Goal: Communication & Community: Answer question/provide support

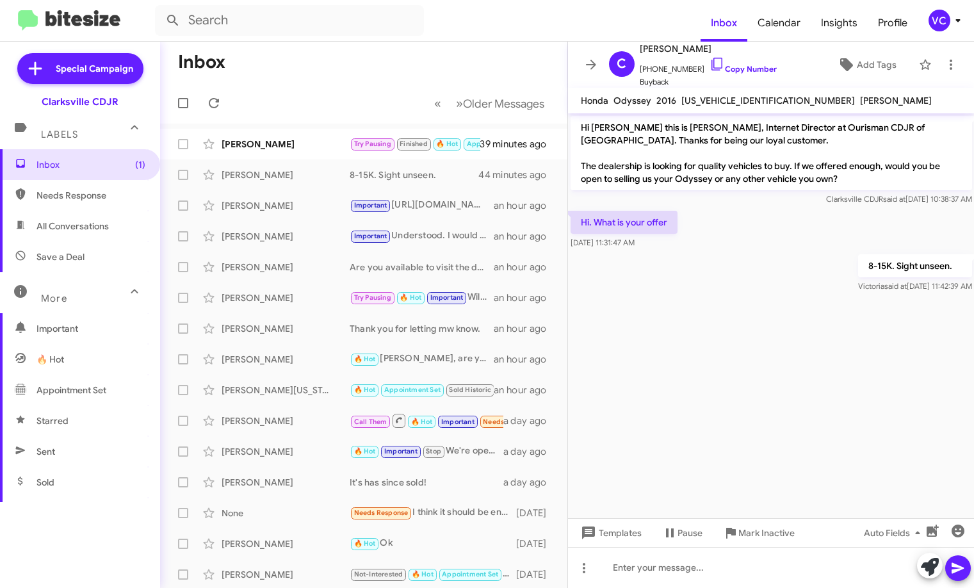
drag, startPoint x: 692, startPoint y: 392, endPoint x: 657, endPoint y: 385, distance: 35.2
click at [693, 392] on cdk-virtual-scroll-viewport "Hi [PERSON_NAME] this is [PERSON_NAME], Internet Director at Ourisman CDJR of […" at bounding box center [771, 315] width 406 height 405
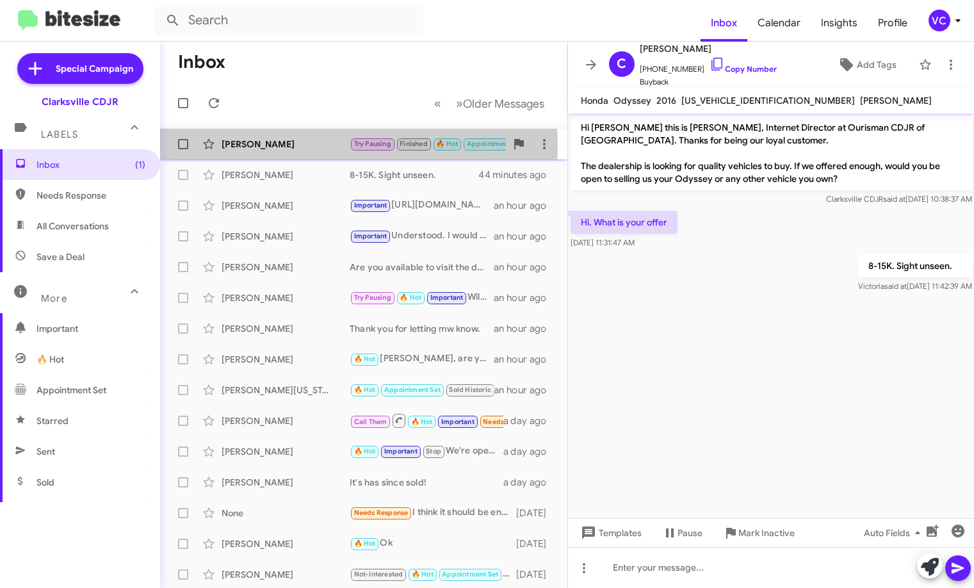
click at [280, 146] on div "[PERSON_NAME]" at bounding box center [285, 144] width 128 height 13
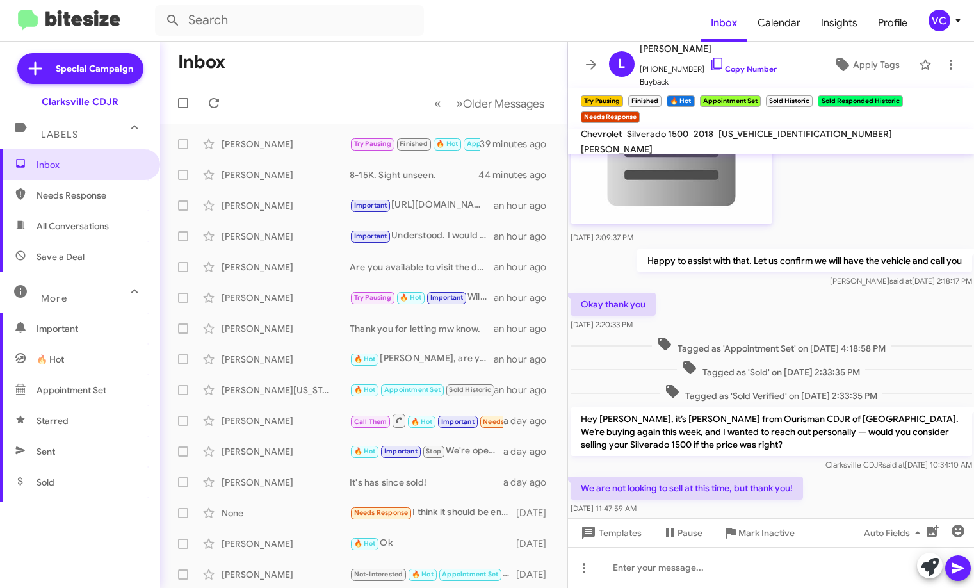
scroll to position [451, 0]
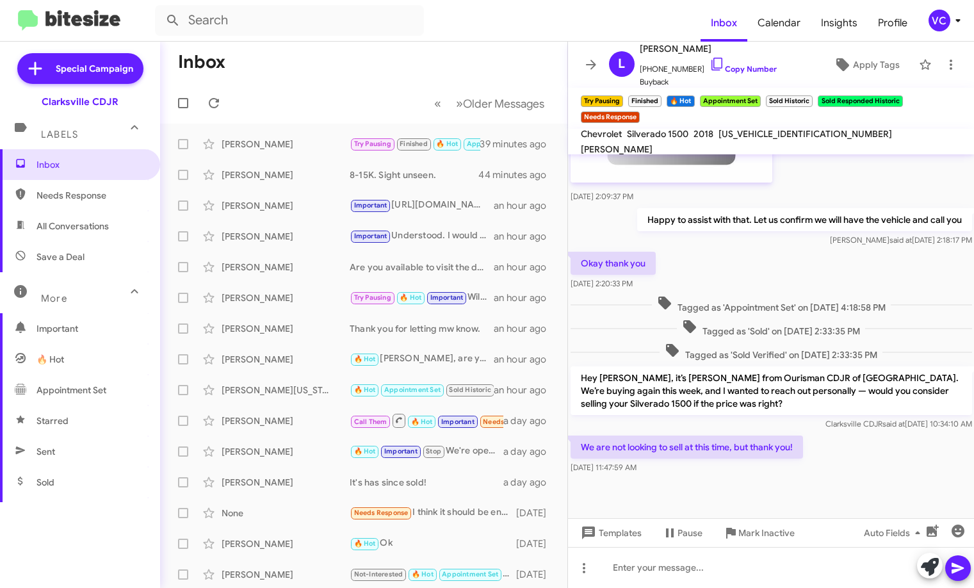
click at [878, 490] on div at bounding box center [771, 497] width 406 height 42
click at [850, 493] on div at bounding box center [771, 497] width 406 height 42
click at [841, 469] on div "We are not looking to sell at this time, but thank you! [DATE] 11:47:59 AM" at bounding box center [771, 455] width 406 height 44
click at [887, 470] on div "We are not looking to sell at this time, but thank you! [DATE] 11:47:59 AM" at bounding box center [771, 455] width 406 height 44
click at [895, 457] on div "We are not looking to sell at this time, but thank you! [DATE] 11:47:59 AM" at bounding box center [771, 455] width 406 height 44
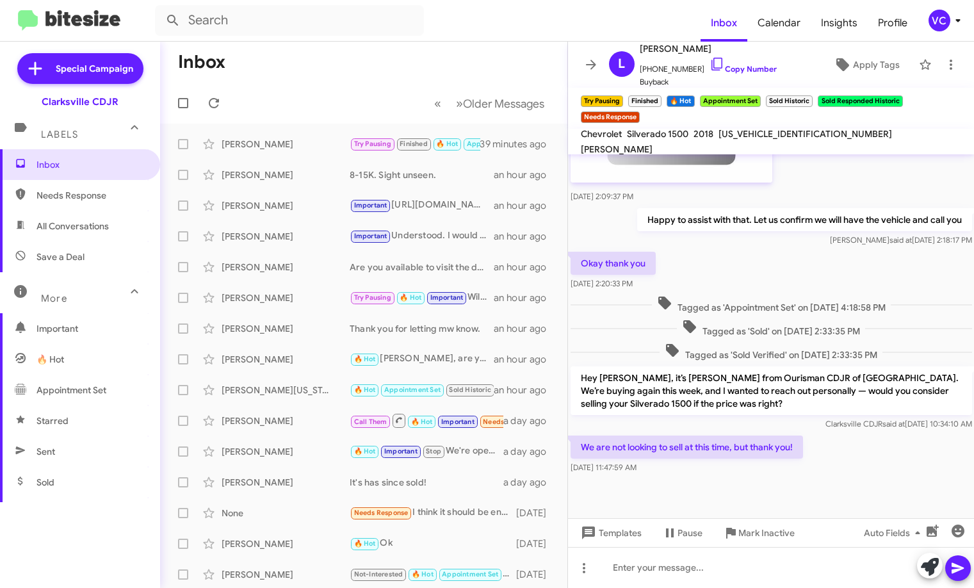
click at [906, 460] on div "We are not looking to sell at this time, but thank you! [DATE] 11:47:59 AM" at bounding box center [771, 455] width 406 height 44
click at [762, 563] on div at bounding box center [771, 567] width 406 height 41
click at [947, 568] on button at bounding box center [958, 568] width 26 height 26
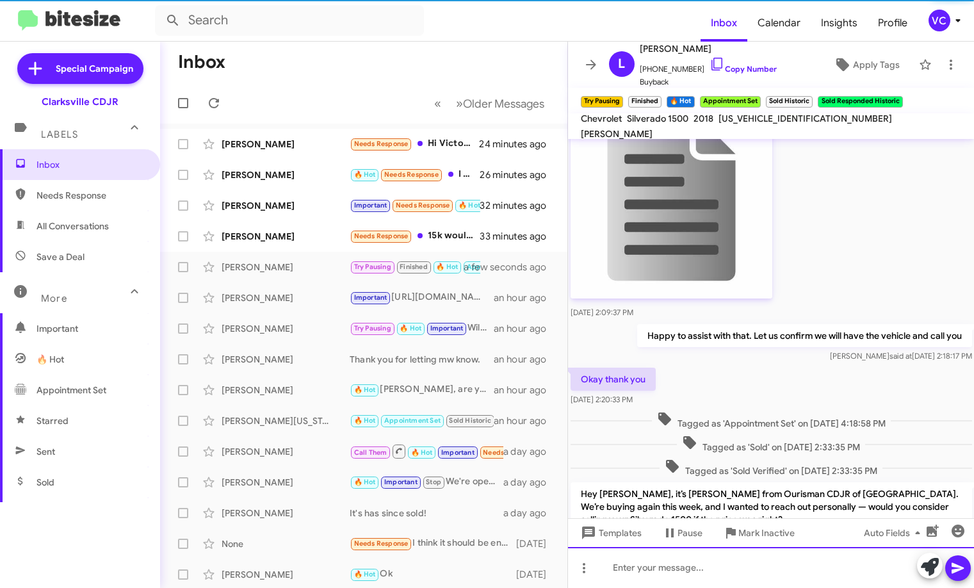
scroll to position [483, 0]
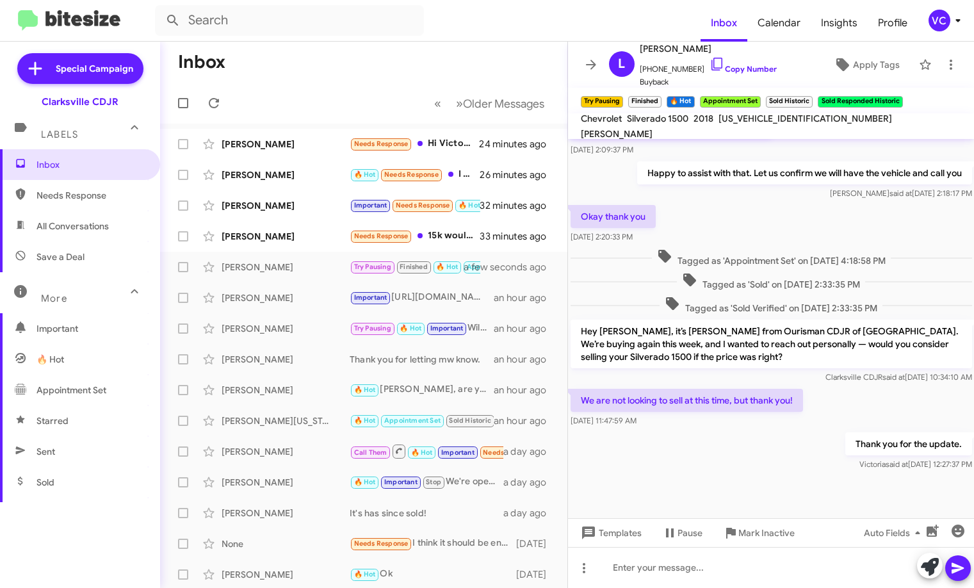
click at [734, 474] on div at bounding box center [771, 495] width 406 height 45
click at [901, 386] on div "We are not looking to sell at this time, but thank you! [DATE] 11:47:59 AM" at bounding box center [771, 408] width 406 height 44
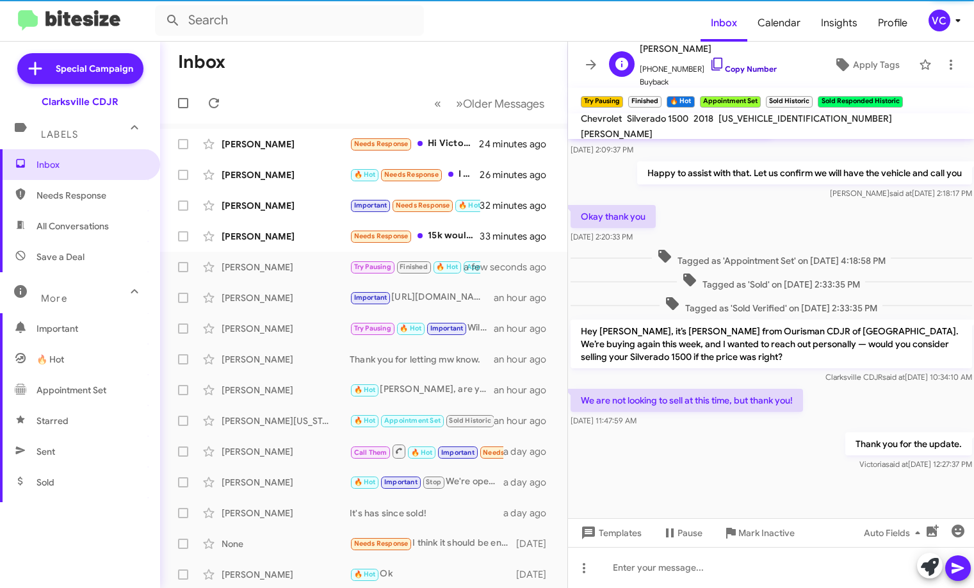
click at [739, 66] on link "Copy Number" at bounding box center [742, 69] width 67 height 10
